Goal: Task Accomplishment & Management: Manage account settings

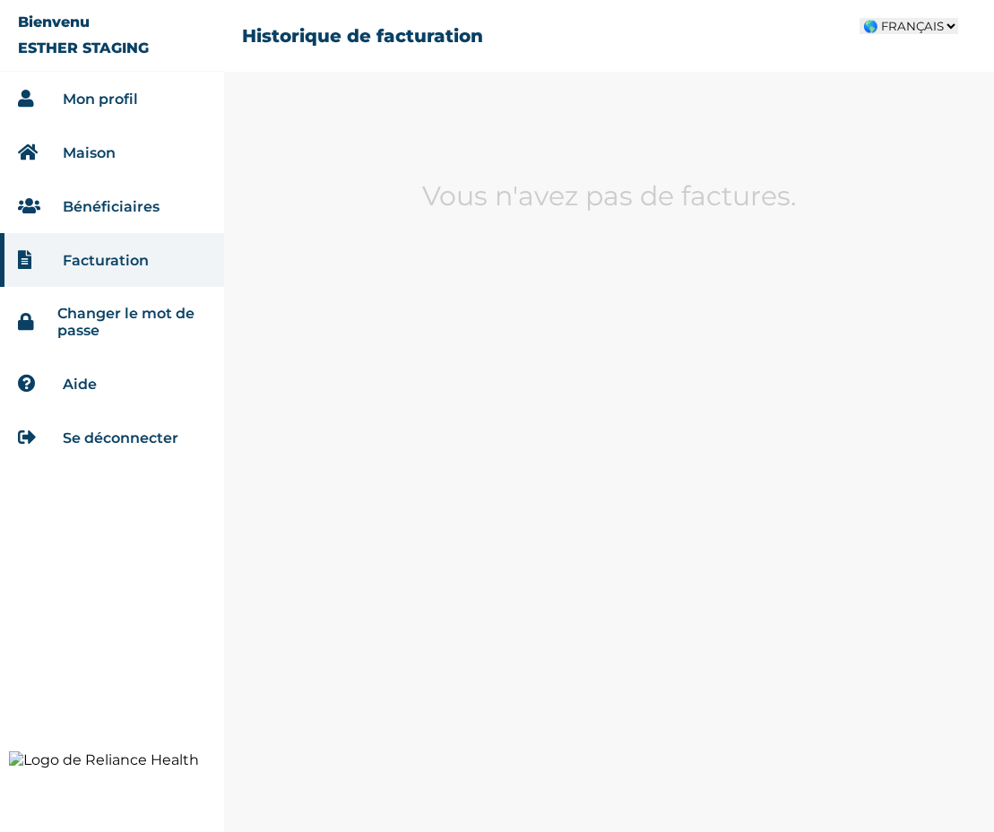
select select "fr-SN"
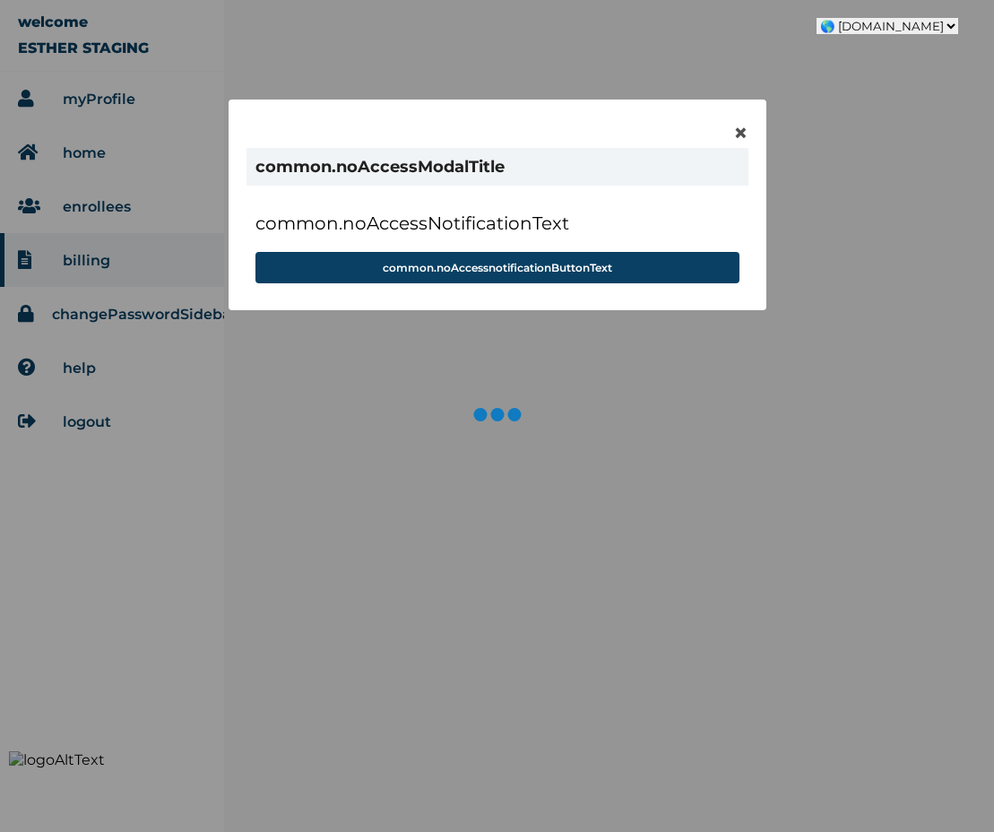
select select "fr-SN"
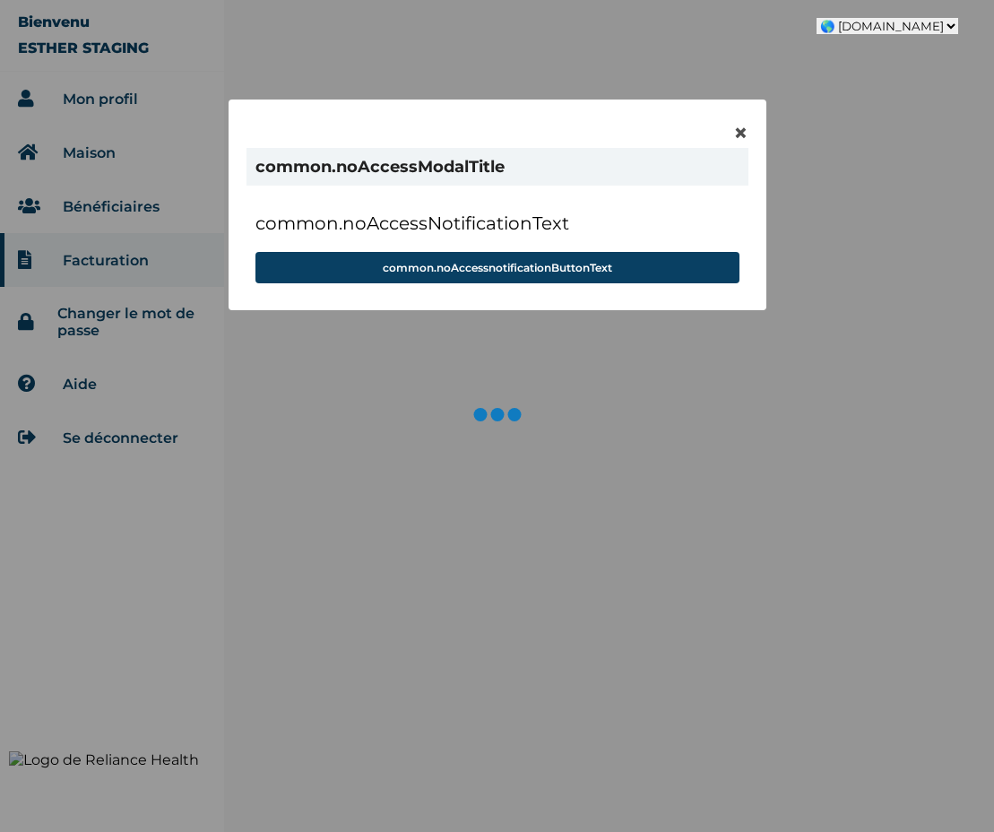
select select "fr-SN"
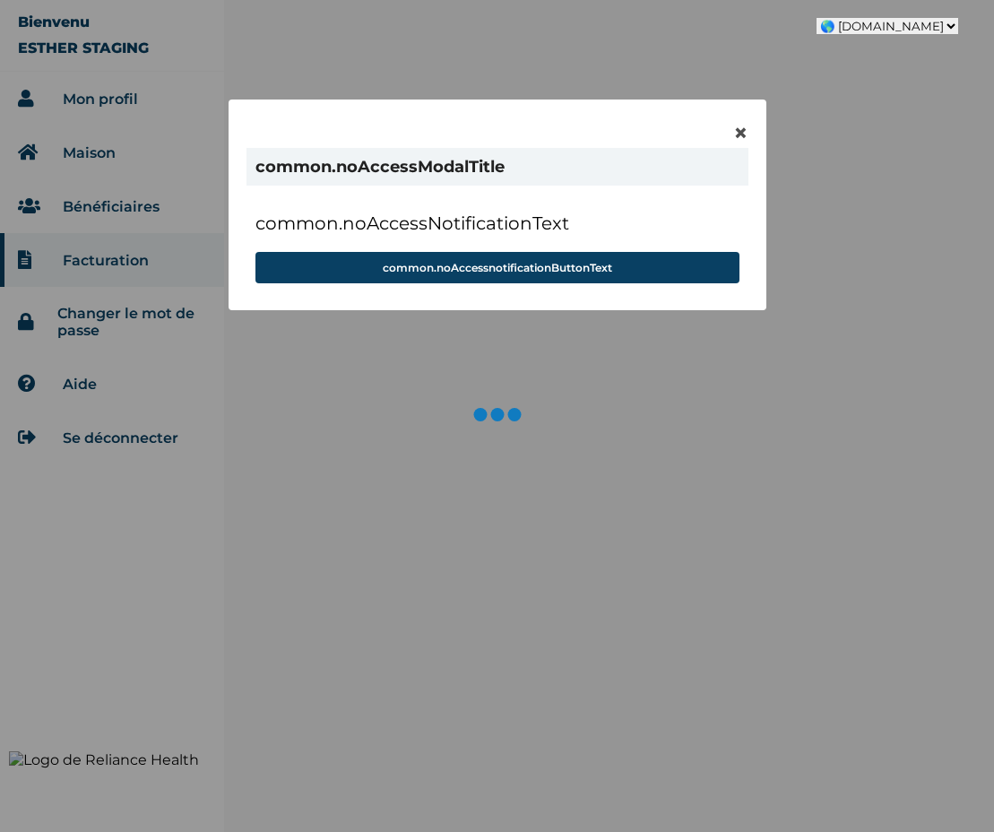
select select "fr-SN"
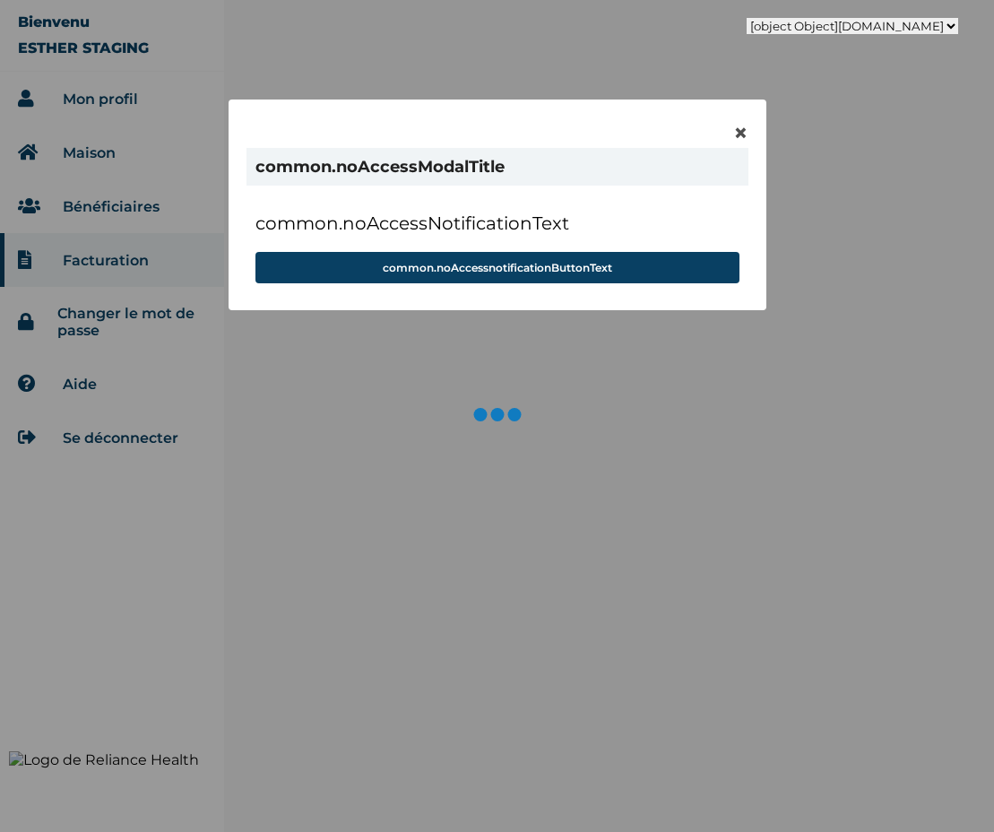
select select "fr-SN"
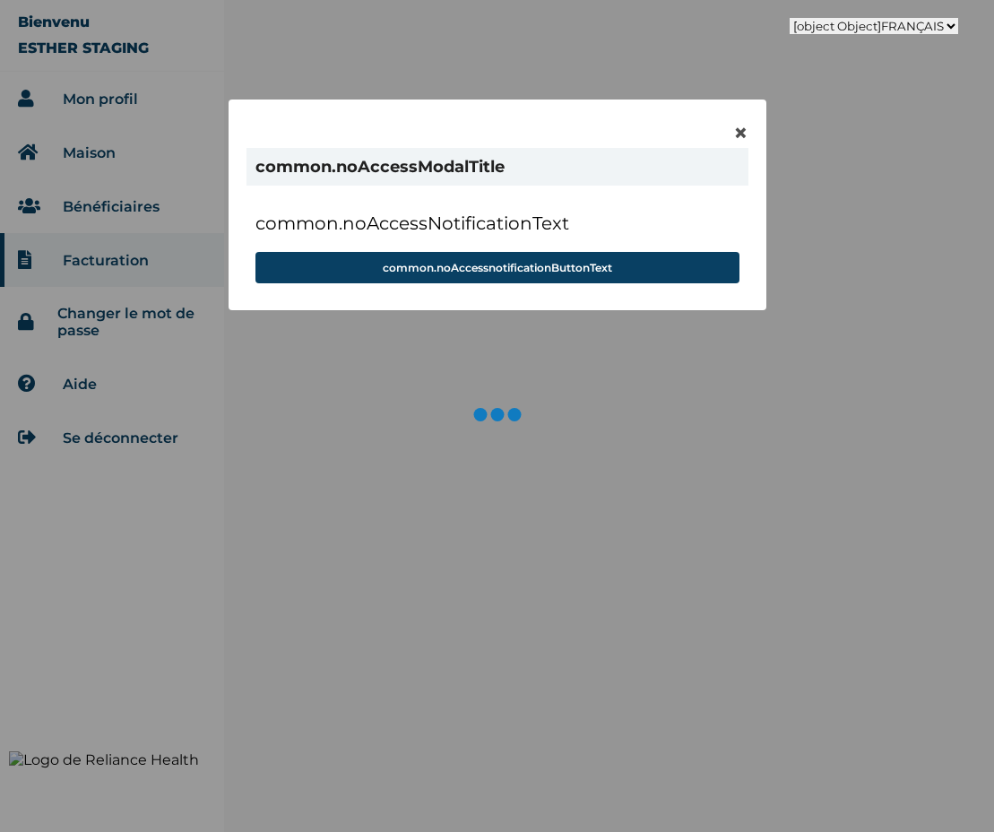
select select "fr-SN"
click at [903, 25] on select "🌎 COMMON.FR 🌎 COMMON.FR 🌎 COMMON.EN 🌎 COMMON.AR" at bounding box center [888, 26] width 142 height 16
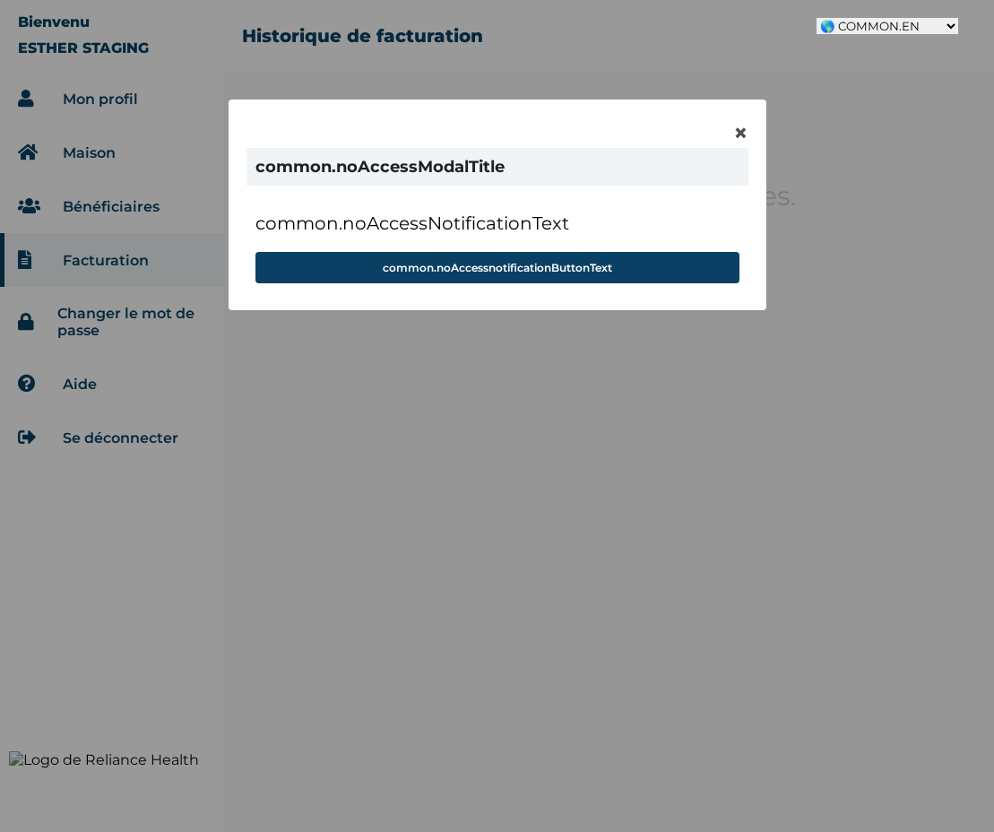
click at [837, 18] on select "🌎 COMMON.FR 🌎 COMMON.FR 🌎 COMMON.EN 🌎 COMMON.AR" at bounding box center [888, 26] width 142 height 16
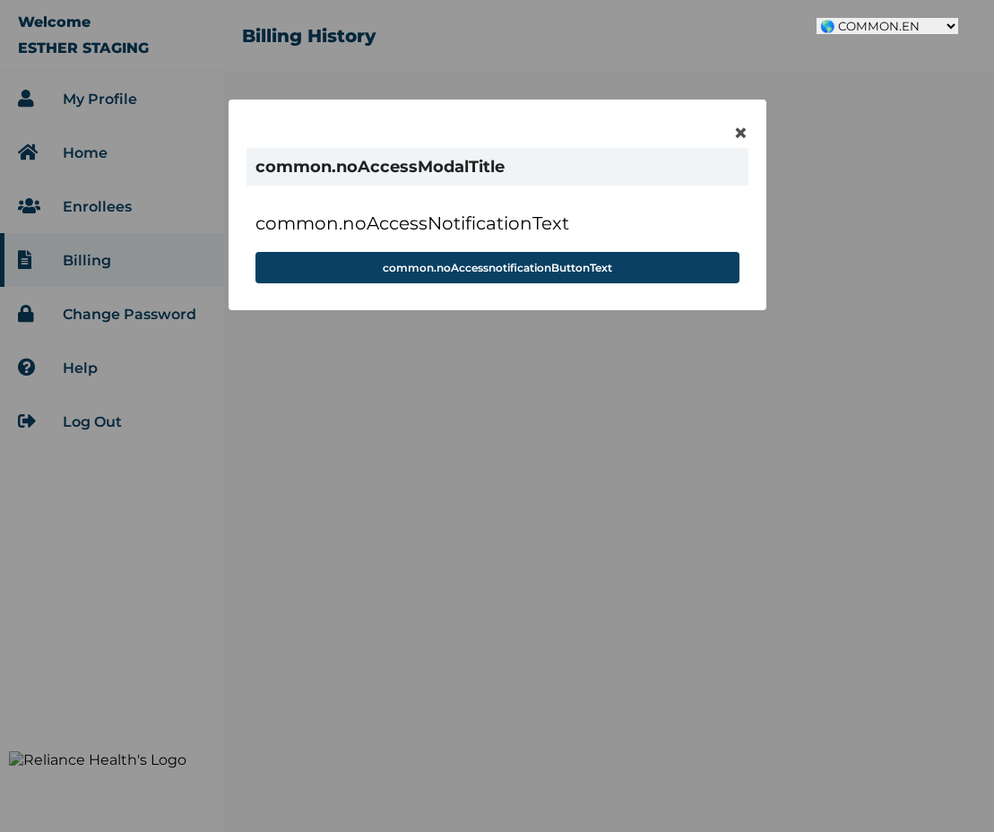
click at [906, 60] on div "× common.noAccessModalTitle common.noAccessNotificationText common.noAccessnoti…" at bounding box center [497, 416] width 994 height 832
click at [912, 23] on select "🌎 COMMON.FR 🌎 COMMON.FR 🌎 COMMON.EN 🌎 COMMON.AR" at bounding box center [888, 26] width 142 height 16
click at [837, 18] on select "🌎 COMMON.FR 🌎 COMMON.FR 🌎 COMMON.EN 🌎 COMMON.AR" at bounding box center [888, 26] width 142 height 16
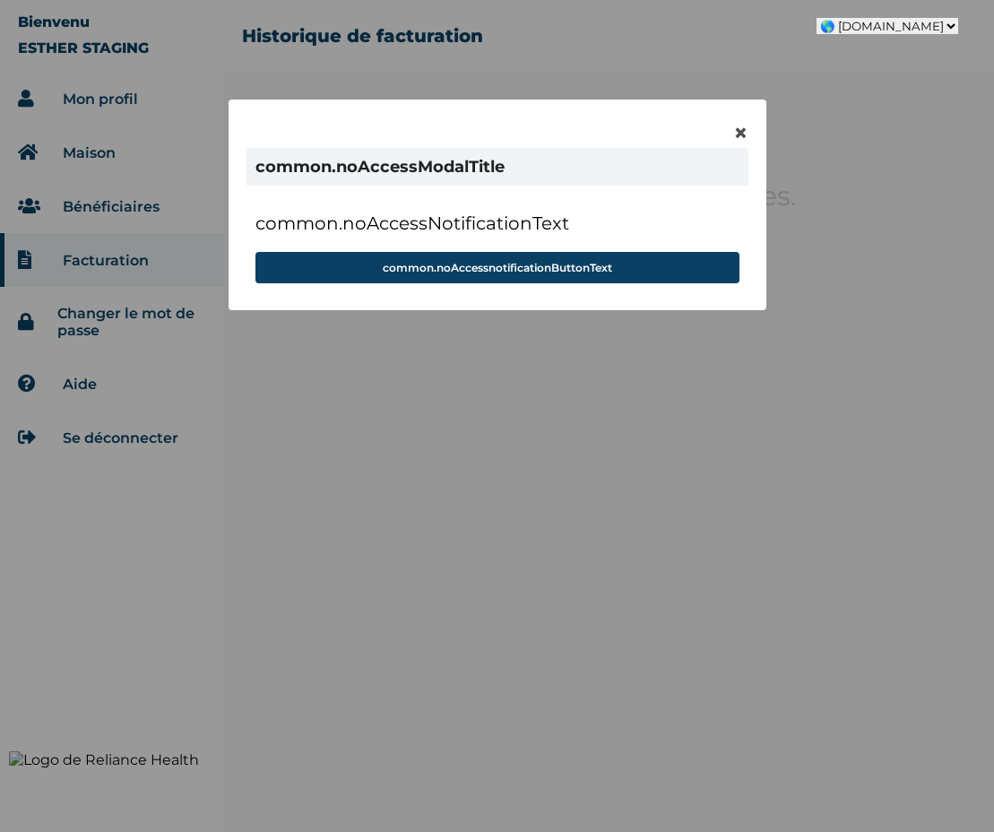
click at [905, 23] on select "🌎 COMMON.FR 🌎 COMMON.FR 🌎 COMMON.EN 🌎 COMMON.AR" at bounding box center [888, 26] width 142 height 16
select select "fr-SN"
click at [837, 18] on select "🌎 COMMON.FR 🌎 COMMON.FR 🌎 COMMON.EN 🌎 COMMON.AR" at bounding box center [888, 26] width 142 height 16
select select "fr-SN"
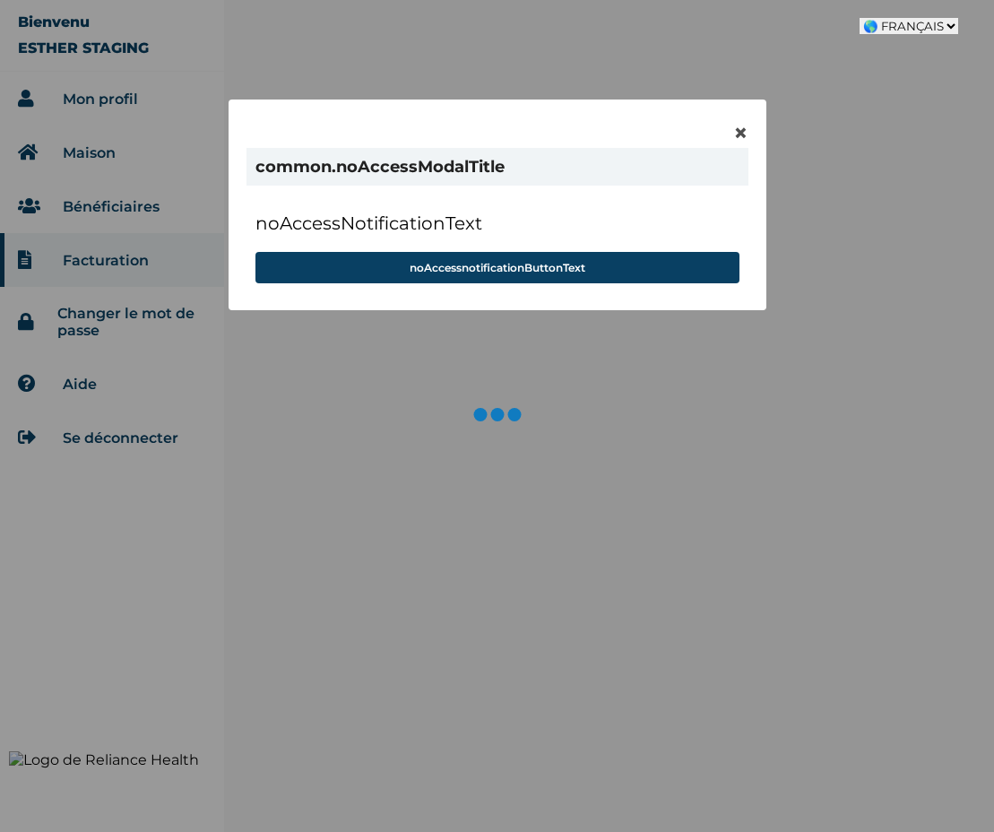
select select "fr-SN"
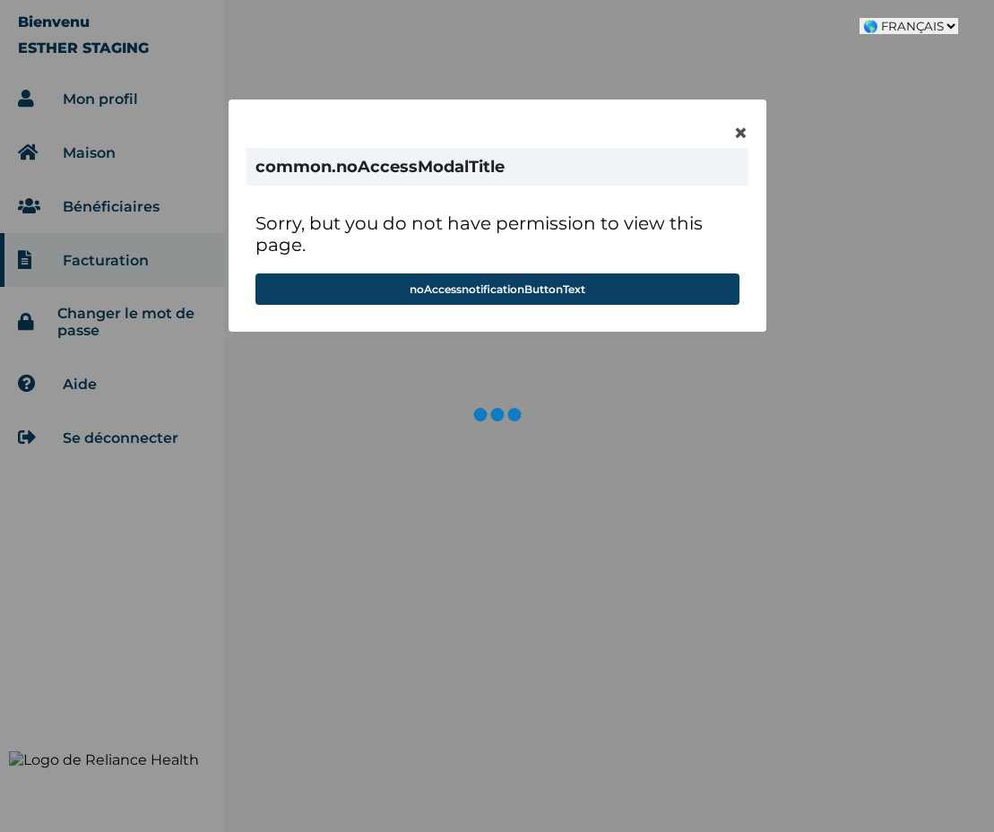
select select "fr-SN"
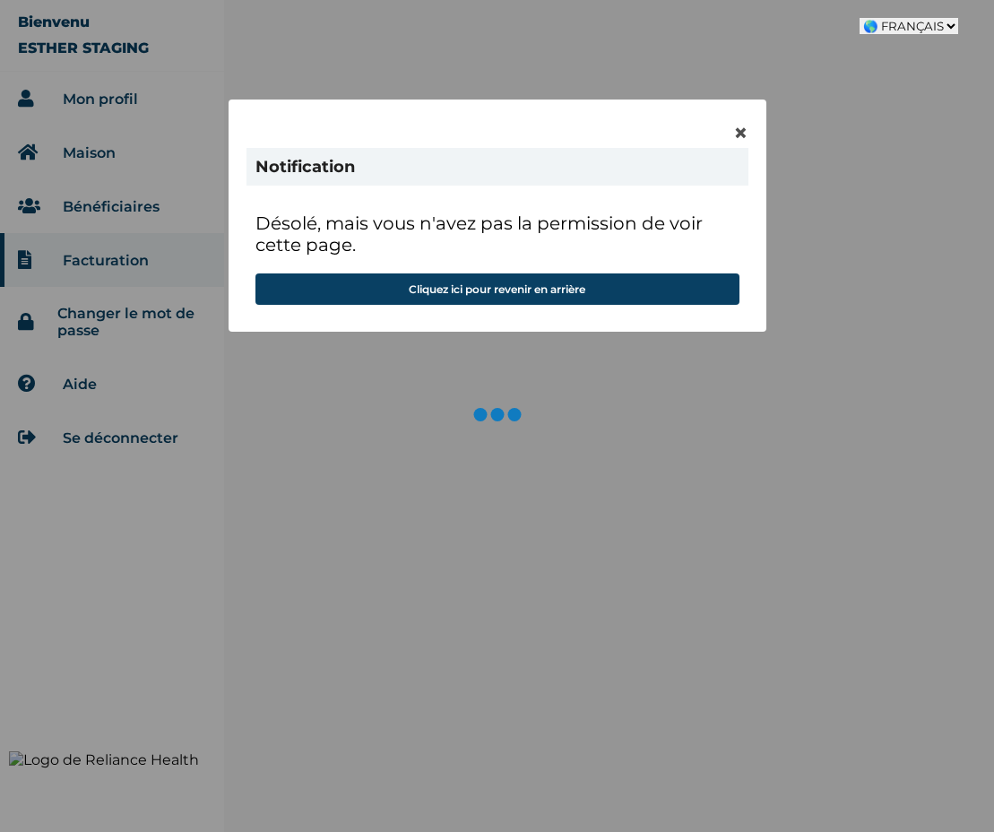
select select "fr-SN"
click at [911, 25] on select "🌎 FRANÇAIS 🌎 FRANÇAIS 🌎 ANGLAIS 🌎 ARABE" at bounding box center [909, 26] width 99 height 16
click at [864, 18] on select "🌎 FRANÇAIS 🌎 FRANÇAIS 🌎 ANGLAIS 🌎 ARABE" at bounding box center [909, 26] width 99 height 16
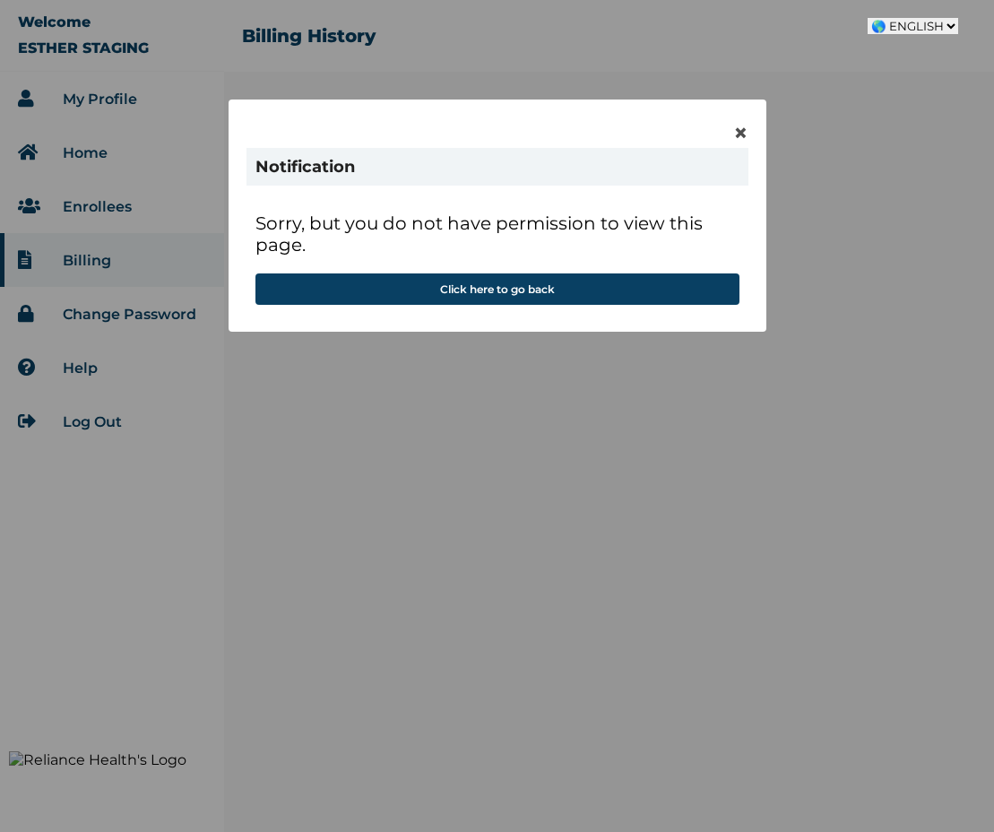
click at [912, 30] on select "🌎 FRENCH 🌎 FRENCH 🌎 ENGLISH 🌎 ARABIC" at bounding box center [913, 26] width 91 height 16
select select "fr-CI"
click at [868, 18] on select "🌎 FRENCH 🌎 FRENCH 🌎 ENGLISH 🌎 ARABIC" at bounding box center [913, 26] width 91 height 16
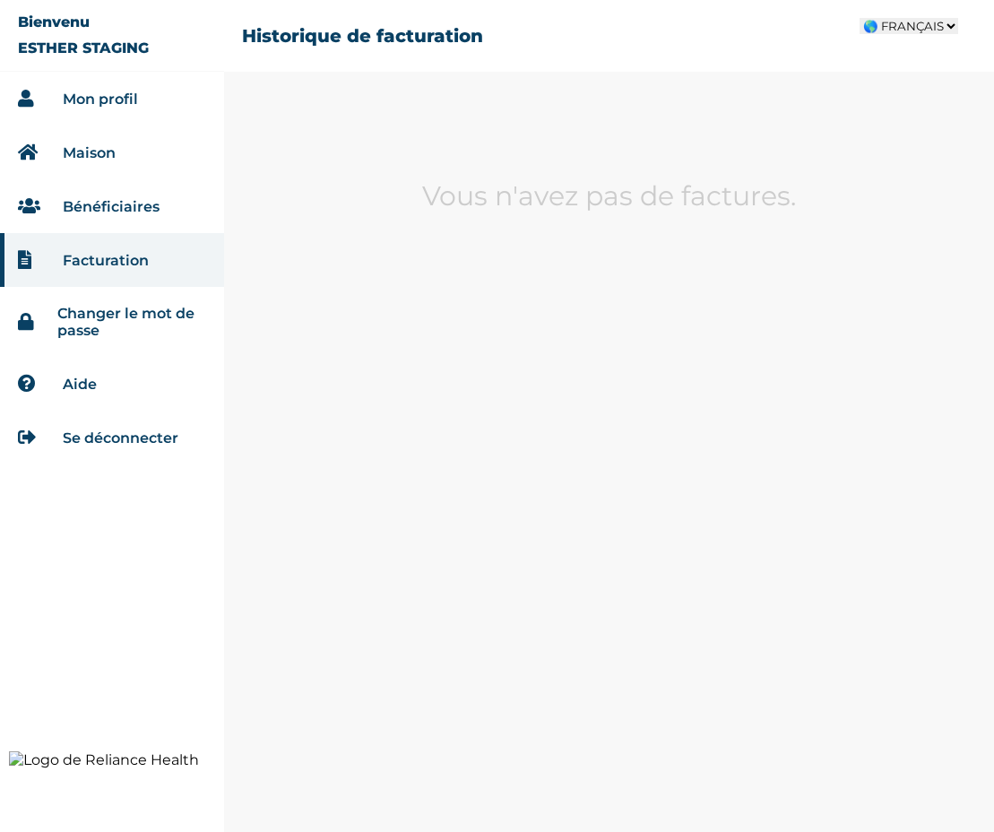
click at [132, 428] on li "Se déconnecter" at bounding box center [112, 437] width 224 height 54
click at [128, 433] on link "Se déconnecter" at bounding box center [121, 437] width 116 height 17
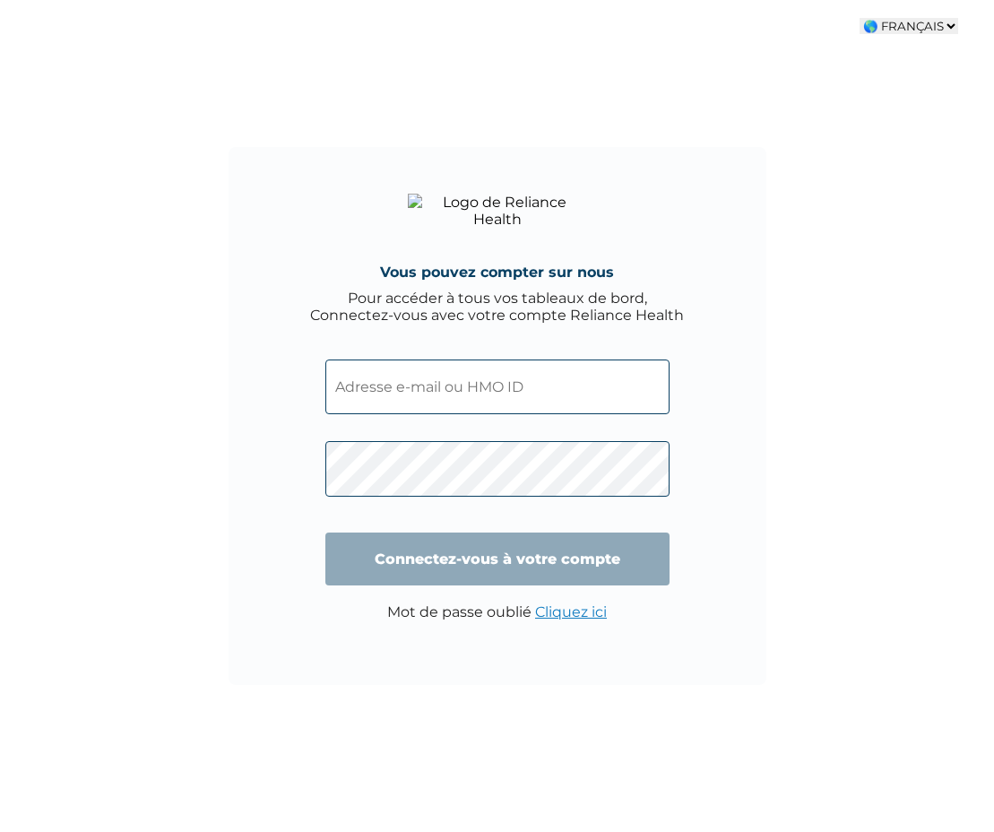
click at [923, 27] on select "🌎 FRANÇAIS 🌎 FRANÇAIS 🌎 ANGLAIS 🌎 ARABE" at bounding box center [909, 26] width 99 height 16
select select "en-NG"
click at [864, 18] on select "🌎 FRANÇAIS 🌎 FRANÇAIS 🌎 ANGLAIS 🌎 ARABE" at bounding box center [909, 26] width 99 height 16
type input "Login"
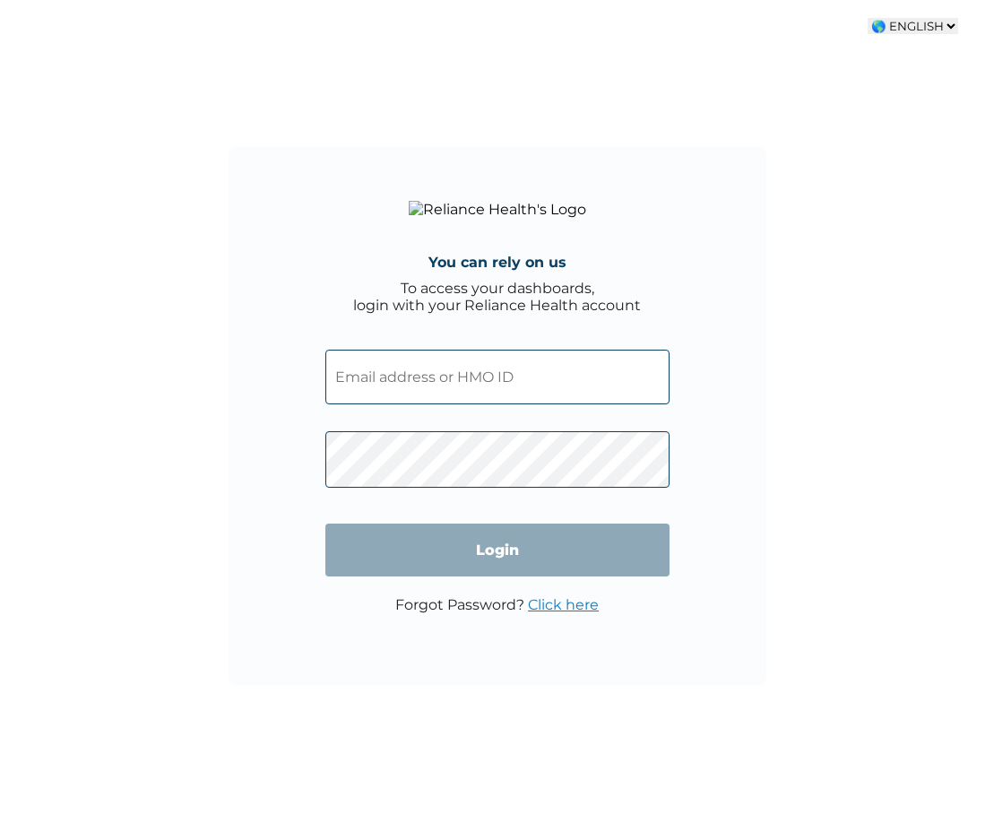
click at [912, 23] on select "🌎 FRENCH 🌎 FRENCH 🌎 ENGLISH 🌎 ARABIC" at bounding box center [913, 26] width 91 height 16
select select "ar-EG"
click at [868, 18] on select "🌎 FRENCH 🌎 FRENCH 🌎 ENGLISH 🌎 ARABIC" at bounding box center [913, 26] width 91 height 16
type input "الدخول إلى حسابك"
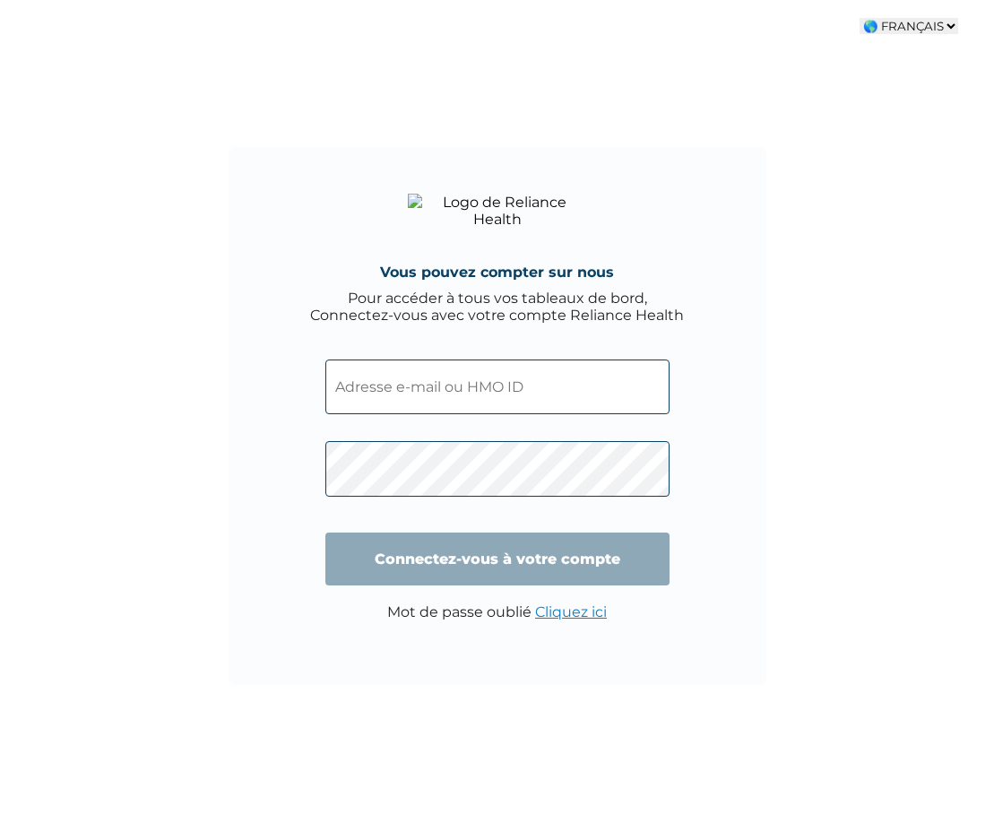
click at [914, 22] on select "🌎 FRANÇAIS 🌎 ANGLAIS" at bounding box center [909, 26] width 99 height 16
select select "en-CI"
click at [860, 18] on select "🌎 FRANÇAIS 🌎 ANGLAIS" at bounding box center [909, 26] width 99 height 16
type input "Login"
